Goal: Task Accomplishment & Management: Manage account settings

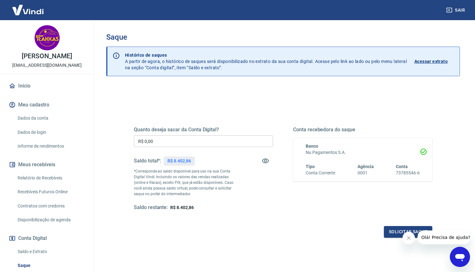
click at [181, 138] on input "R$ 0,00" at bounding box center [203, 141] width 139 height 12
type input "R$ 8.402,86"
click at [409, 234] on button "Fechar mensagem da empresa" at bounding box center [409, 237] width 13 height 13
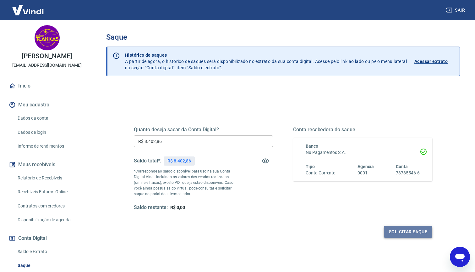
click at [411, 232] on button "Solicitar saque" at bounding box center [408, 232] width 48 height 12
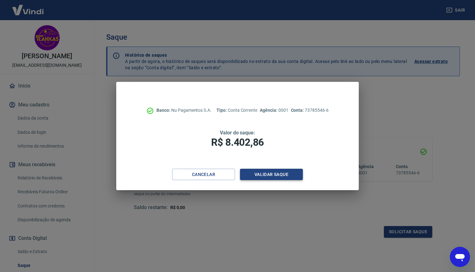
click at [284, 174] on button "Validar saque" at bounding box center [271, 174] width 63 height 12
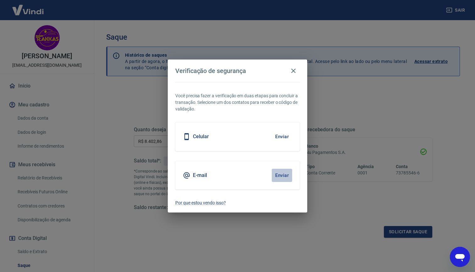
click at [283, 174] on button "Enviar" at bounding box center [282, 174] width 20 height 13
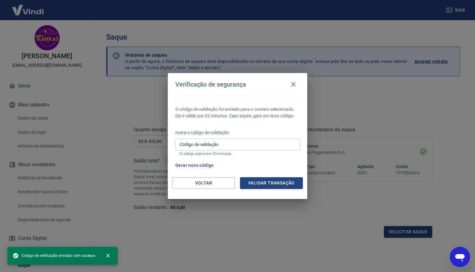
click at [226, 148] on input "Código de validação" at bounding box center [237, 144] width 124 height 12
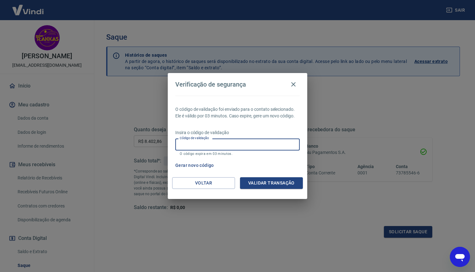
click at [231, 147] on input "Código de validação" at bounding box center [237, 144] width 124 height 12
click at [228, 144] on input "Código de validação" at bounding box center [237, 144] width 124 height 12
click at [227, 141] on input "Código de validação" at bounding box center [237, 144] width 124 height 12
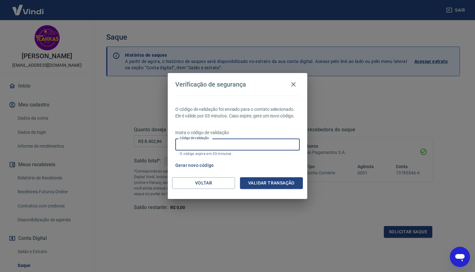
click at [227, 141] on input "Código de validação" at bounding box center [237, 144] width 124 height 12
paste input "466927"
type input "466927"
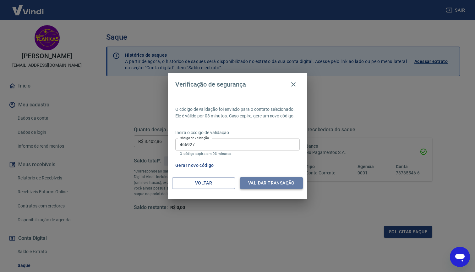
click at [274, 184] on button "Validar transação" at bounding box center [271, 183] width 63 height 12
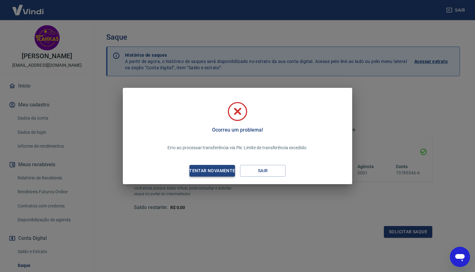
click at [225, 168] on div "Tentar novamente" at bounding box center [212, 171] width 61 height 8
